Goal: Check status

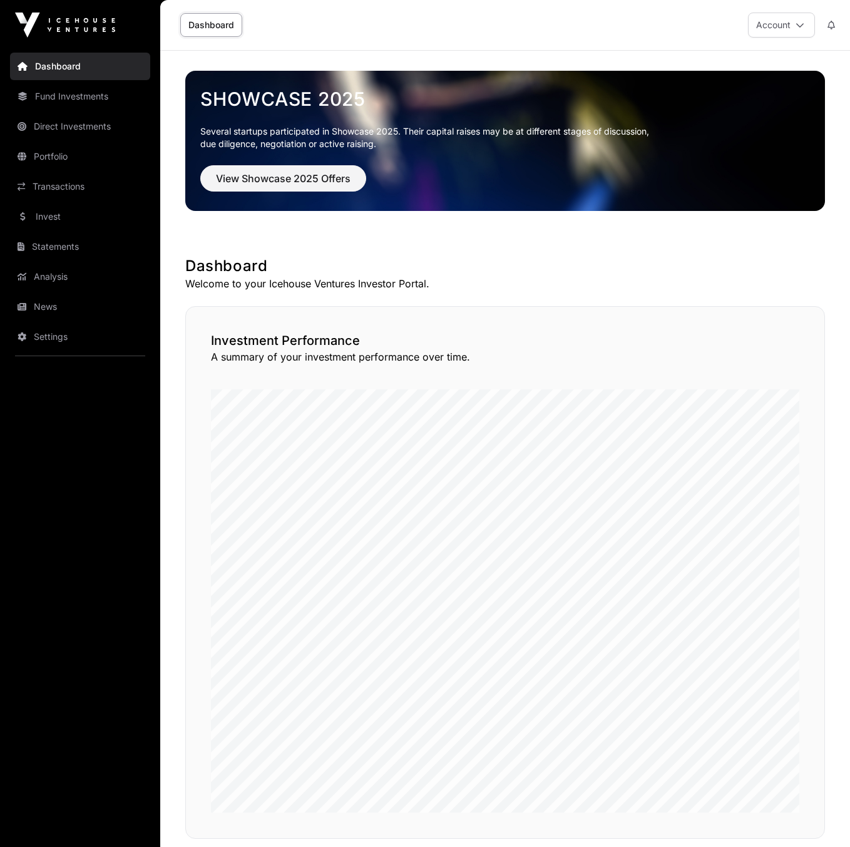
click at [63, 190] on link "Transactions" at bounding box center [80, 187] width 140 height 28
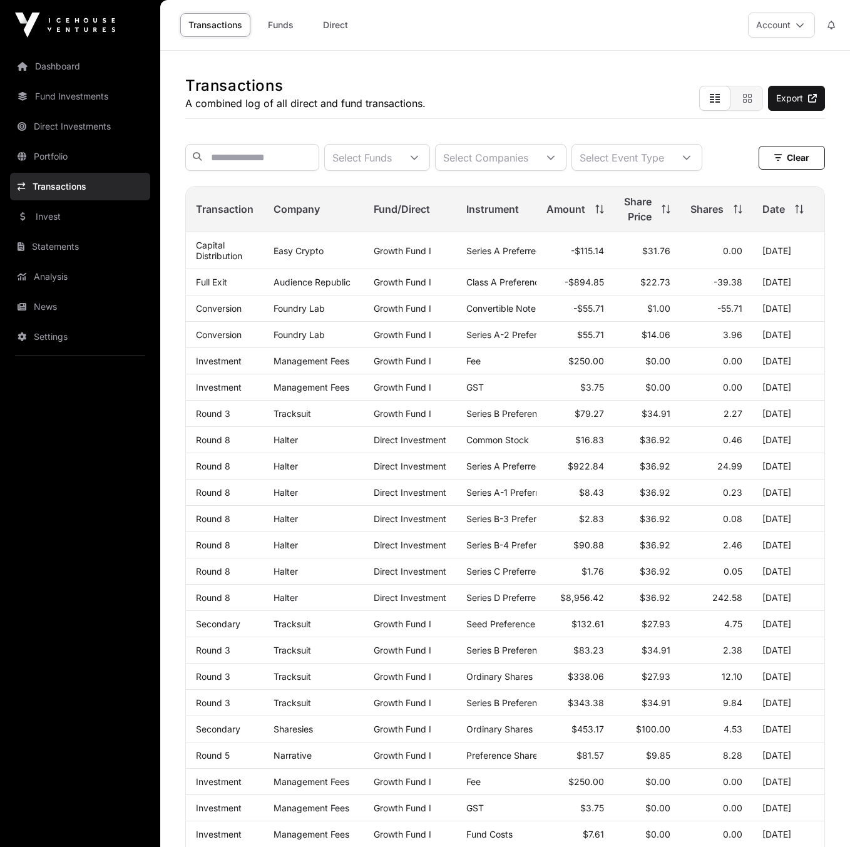
click at [672, 158] on div "Select Event Type" at bounding box center [622, 158] width 100 height 26
click at [641, 114] on div "Transactions A combined log of all direct and fund transactions. Export" at bounding box center [505, 85] width 640 height 68
click at [53, 220] on link "Invest" at bounding box center [80, 217] width 140 height 28
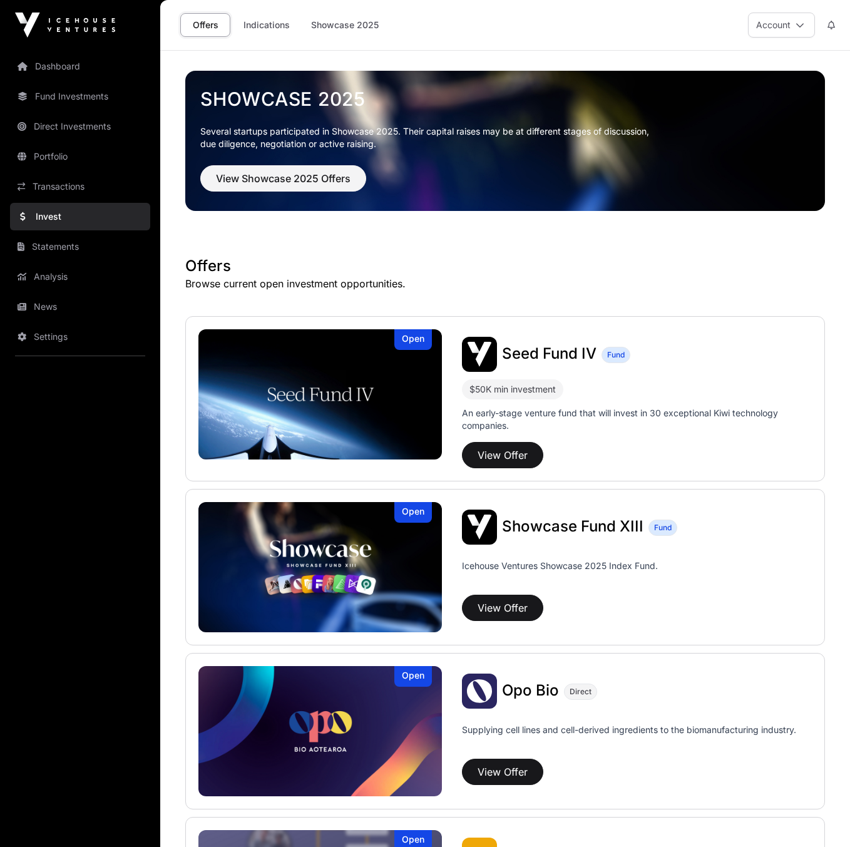
click at [266, 23] on link "Indications" at bounding box center [266, 25] width 63 height 24
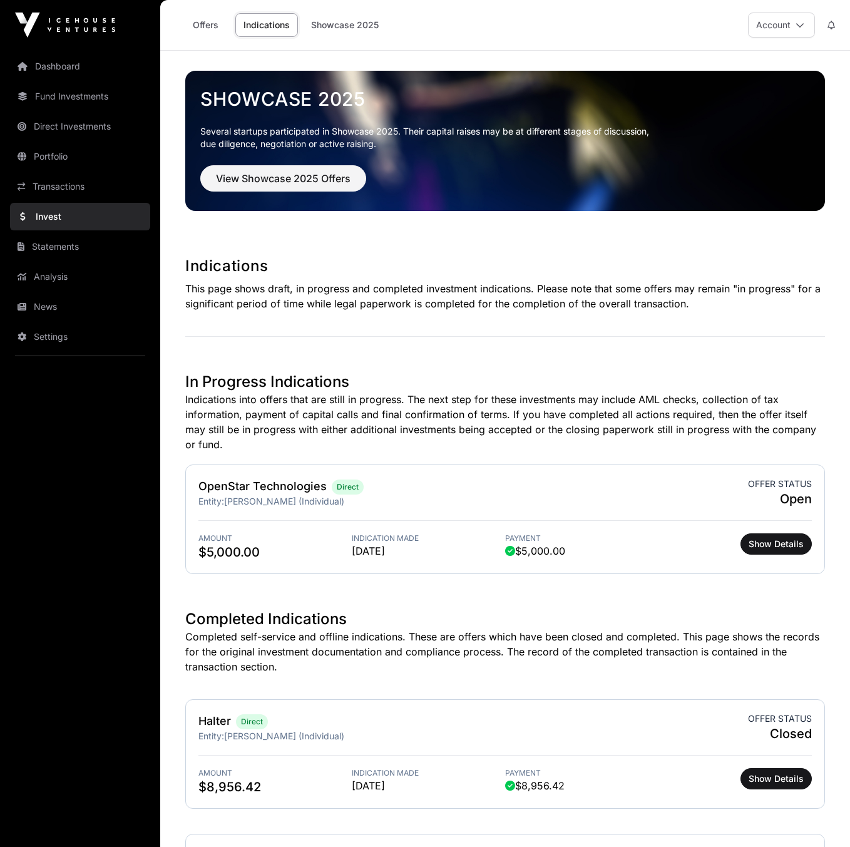
click at [753, 545] on span "Show Details" at bounding box center [776, 544] width 55 height 13
